Goal: Task Accomplishment & Management: Complete application form

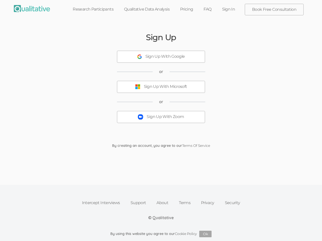
click at [161, 121] on button "Sign Up With Zoom" at bounding box center [161, 117] width 88 height 12
click at [161, 57] on div "Sign Up With Google" at bounding box center [164, 57] width 39 height 6
click at [161, 87] on div "Sign Up With Microsoft" at bounding box center [165, 87] width 43 height 6
click at [161, 117] on button "Sign Up With Zoom" at bounding box center [161, 117] width 88 height 12
click at [205, 234] on button "Ok" at bounding box center [205, 234] width 12 height 7
